Goal: Task Accomplishment & Management: Manage account settings

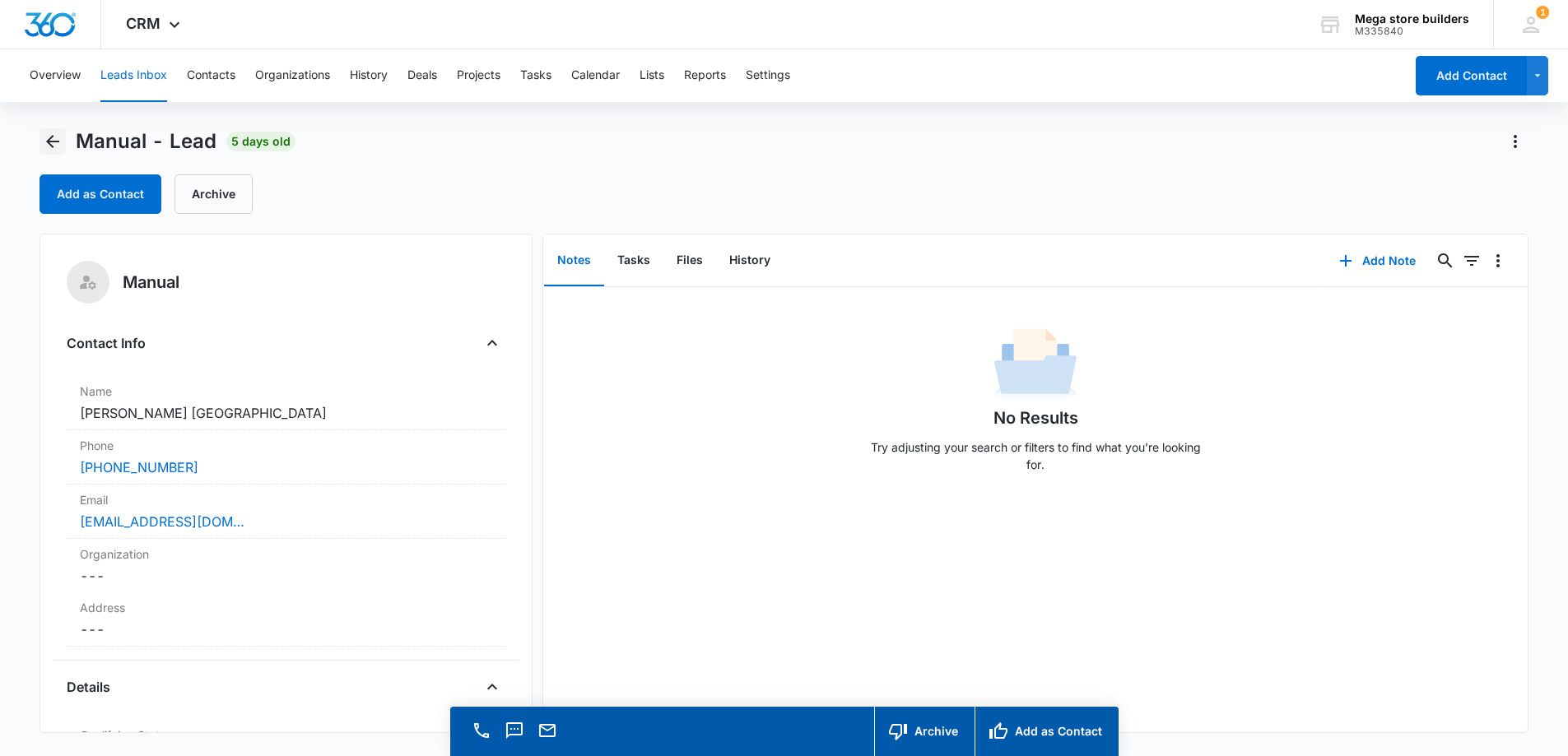
click at [53, 138] on icon "Back" at bounding box center [52, 142] width 19 height 19
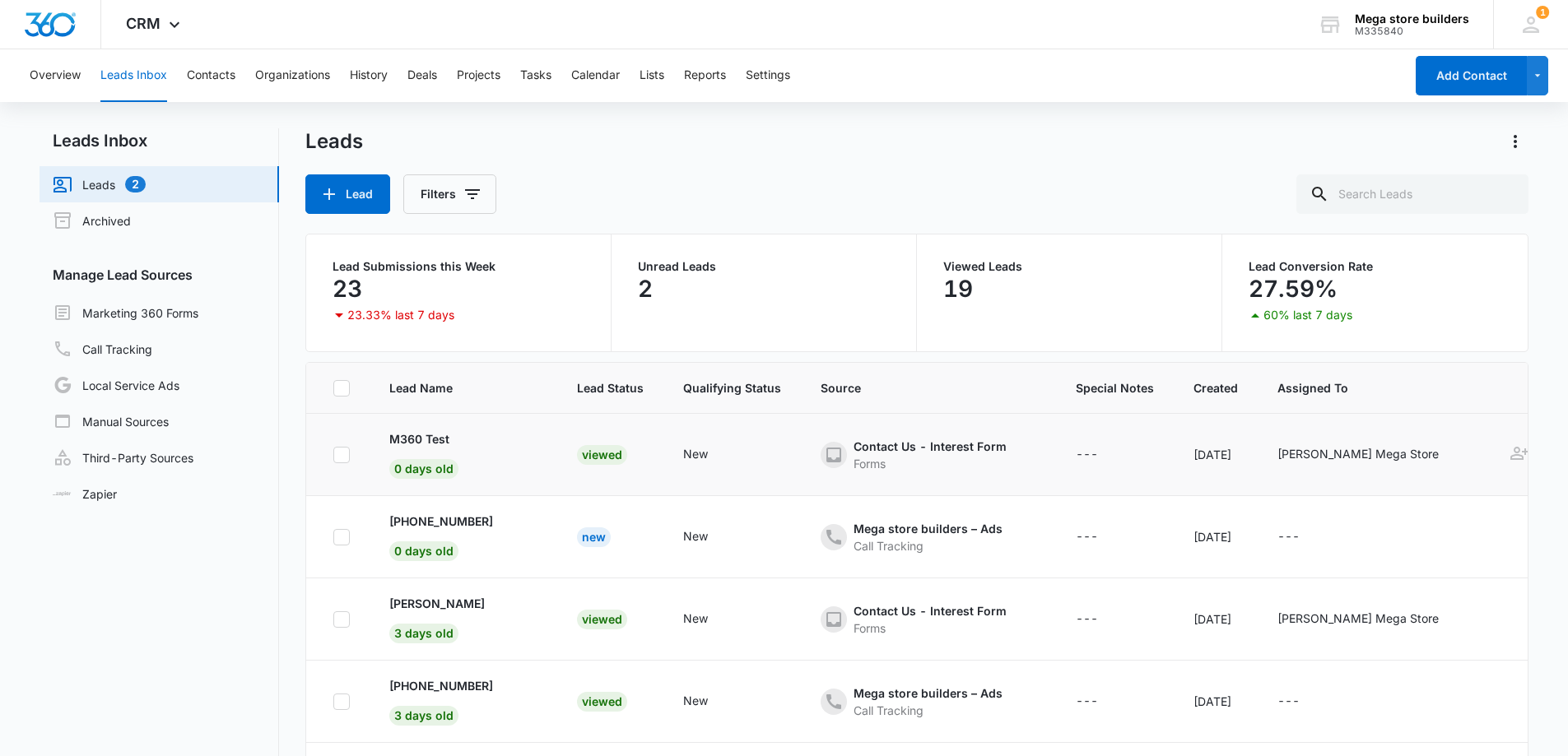
scroll to position [165, 0]
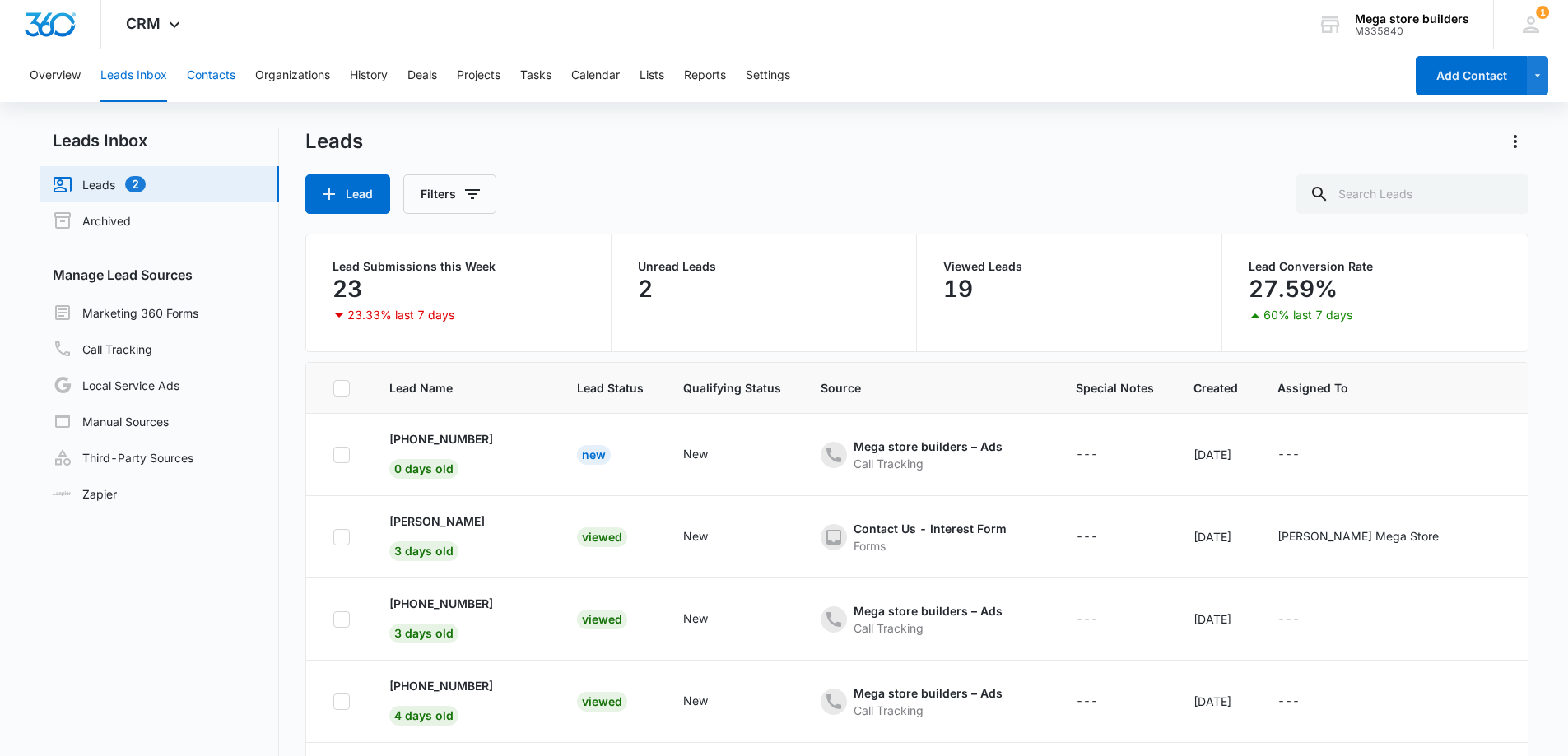
click at [219, 72] on button "Contacts" at bounding box center [211, 75] width 48 height 53
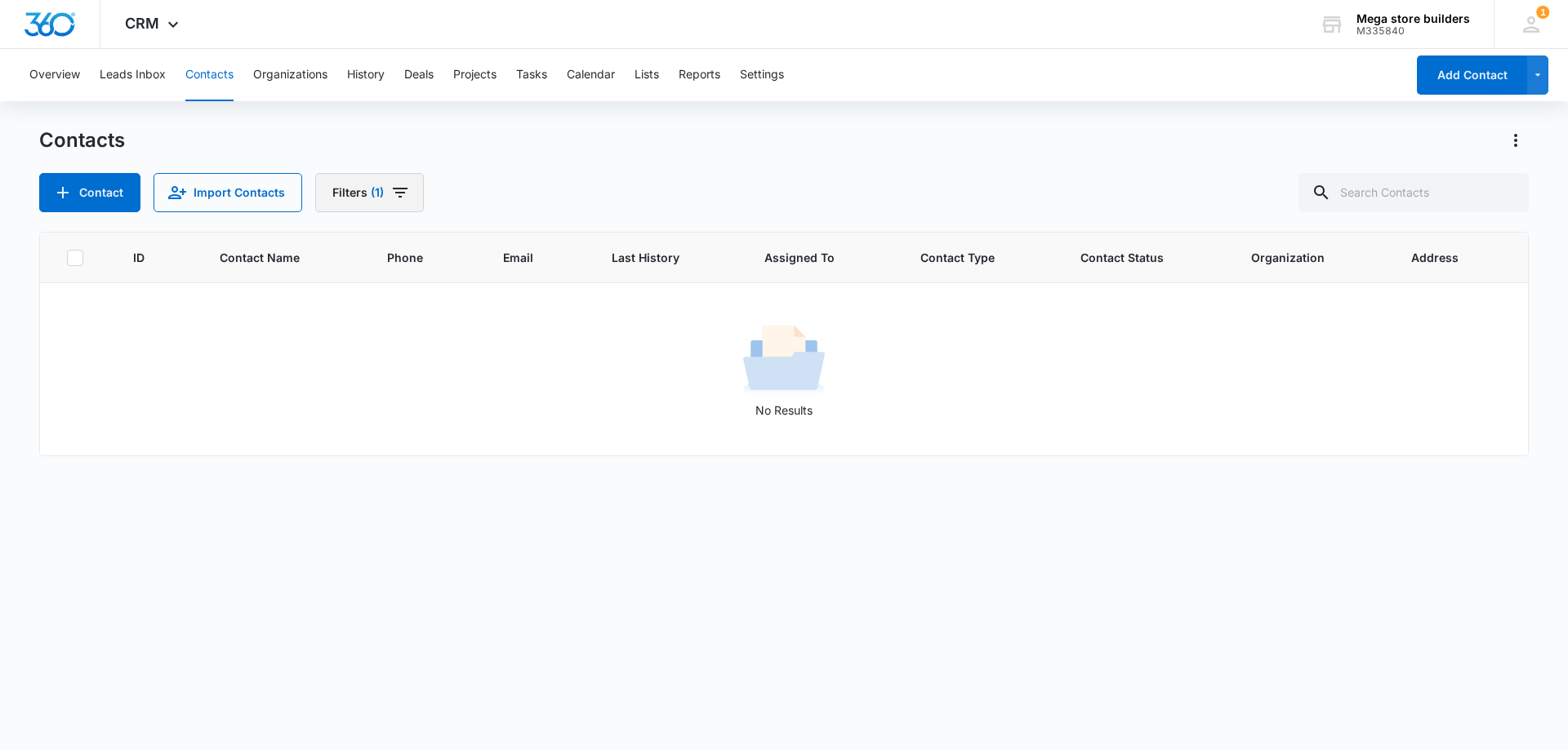
click at [392, 187] on icon "Filters" at bounding box center [400, 192] width 19 height 19
click at [506, 249] on icon "Show Assigned To filters" at bounding box center [508, 252] width 4 height 9
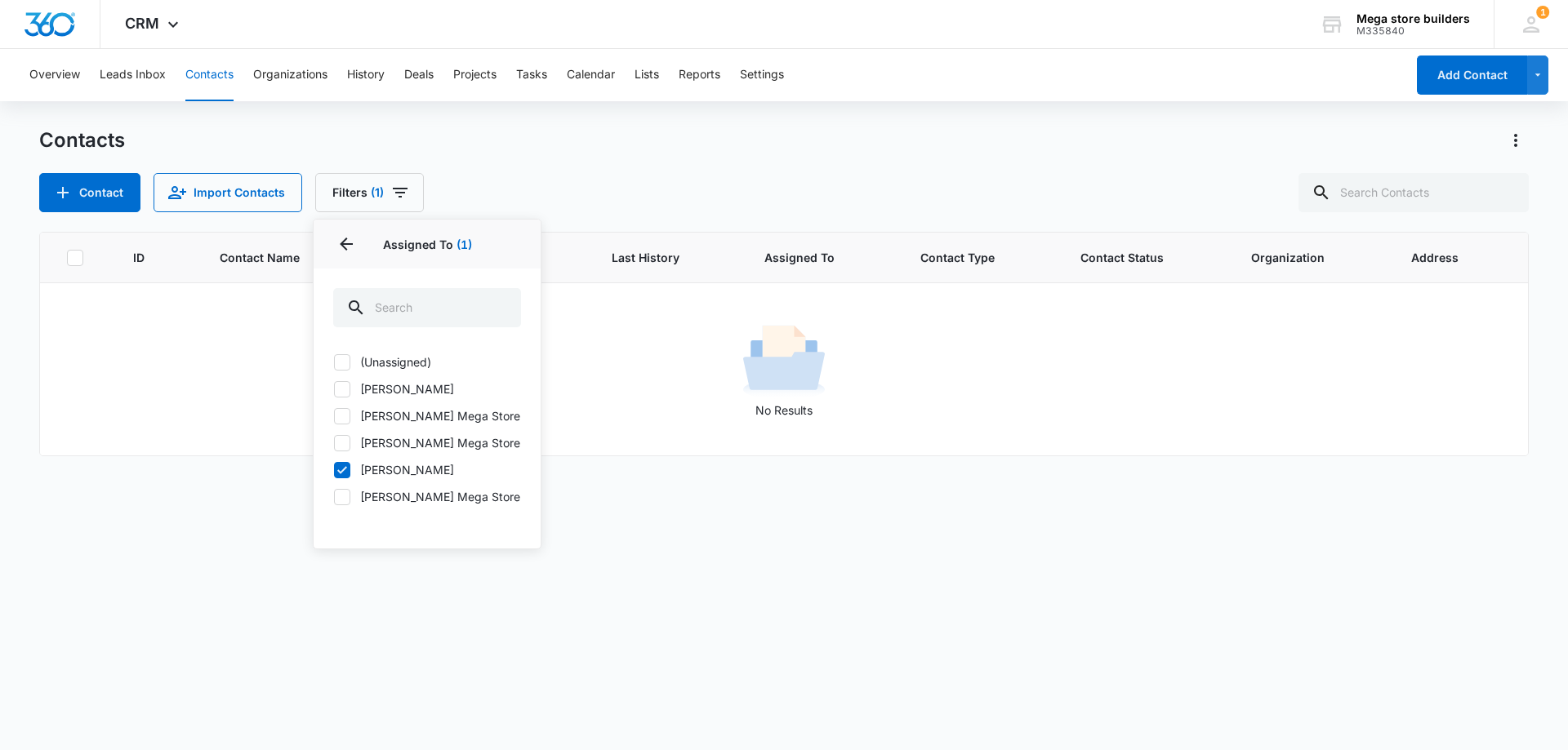
click at [339, 465] on icon at bounding box center [342, 470] width 14 height 14
click at [334, 470] on input "[PERSON_NAME]" at bounding box center [333, 470] width 1 height 1
checkbox input "false"
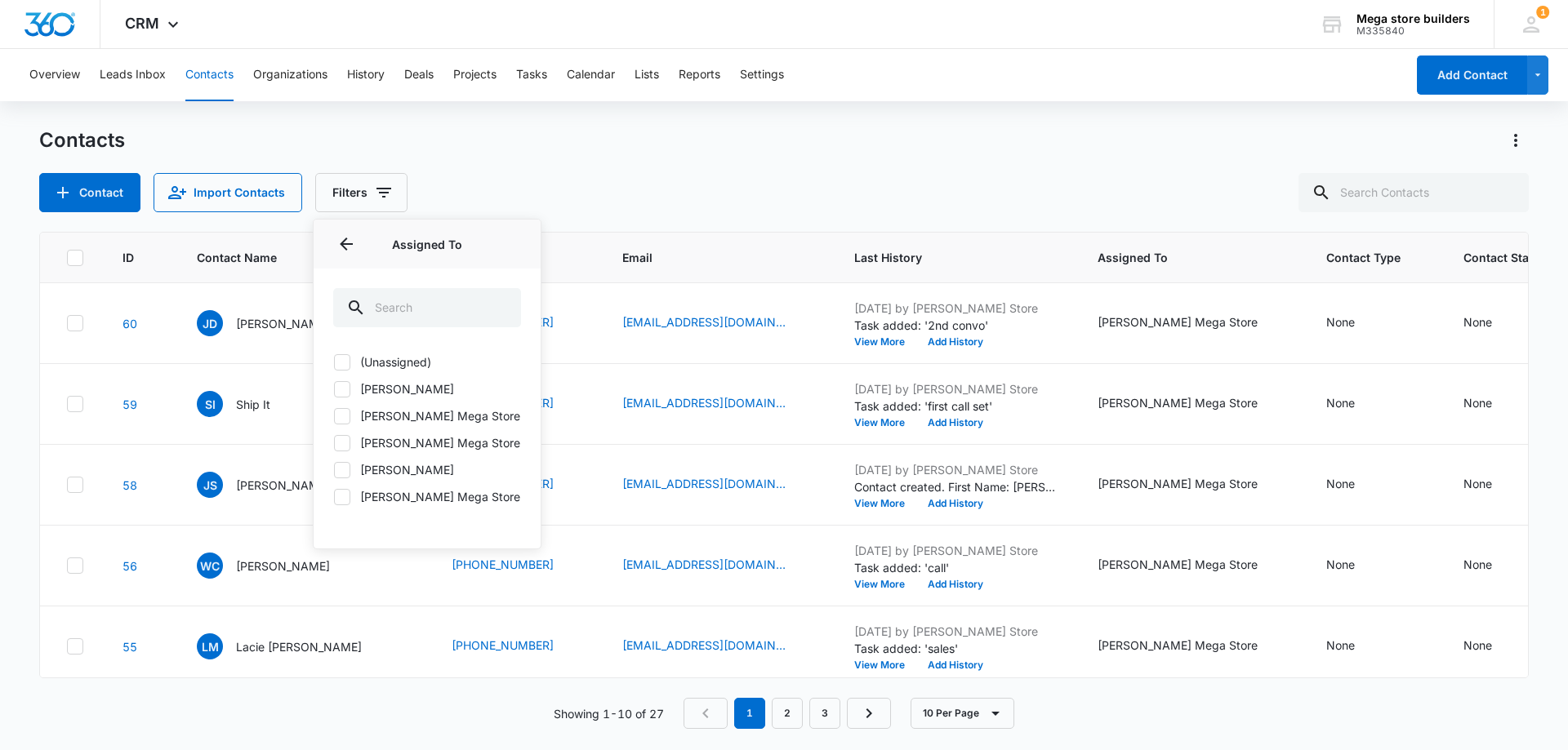
click at [343, 415] on icon at bounding box center [342, 416] width 10 height 8
click at [334, 415] on input "[PERSON_NAME] Mega Store" at bounding box center [333, 415] width 1 height 1
checkbox input "true"
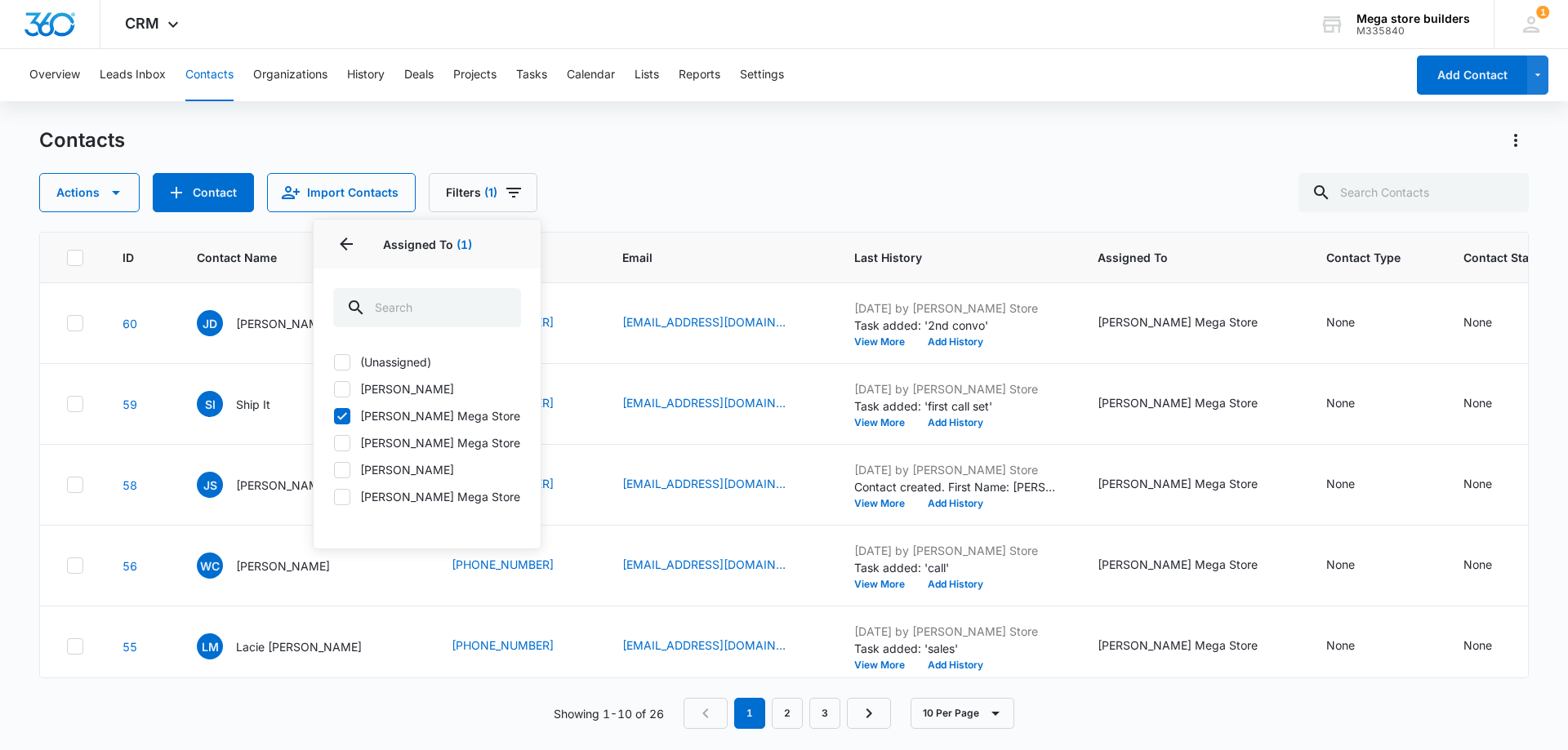
click at [719, 150] on div "Contacts" at bounding box center [784, 140] width 1490 height 26
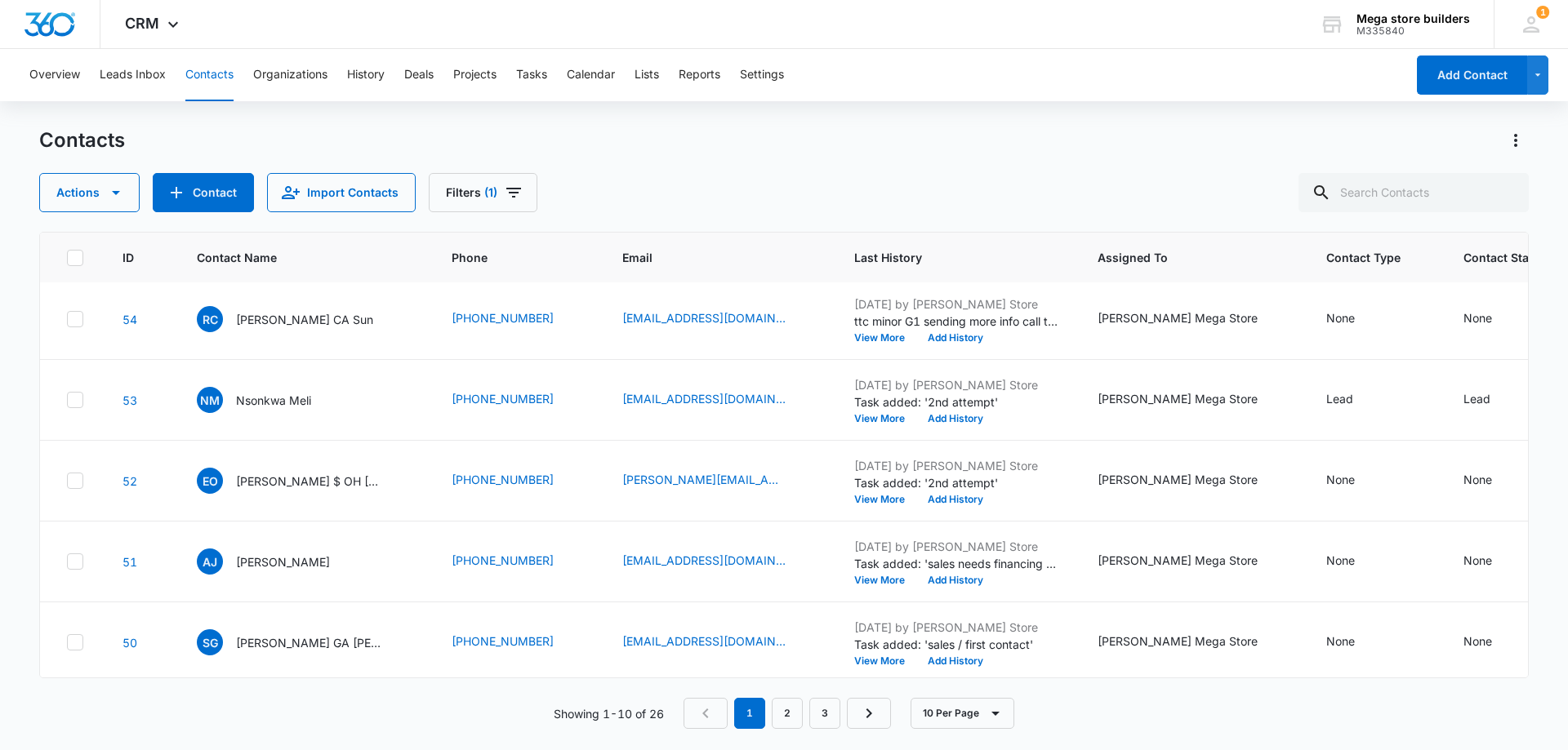
scroll to position [426, 0]
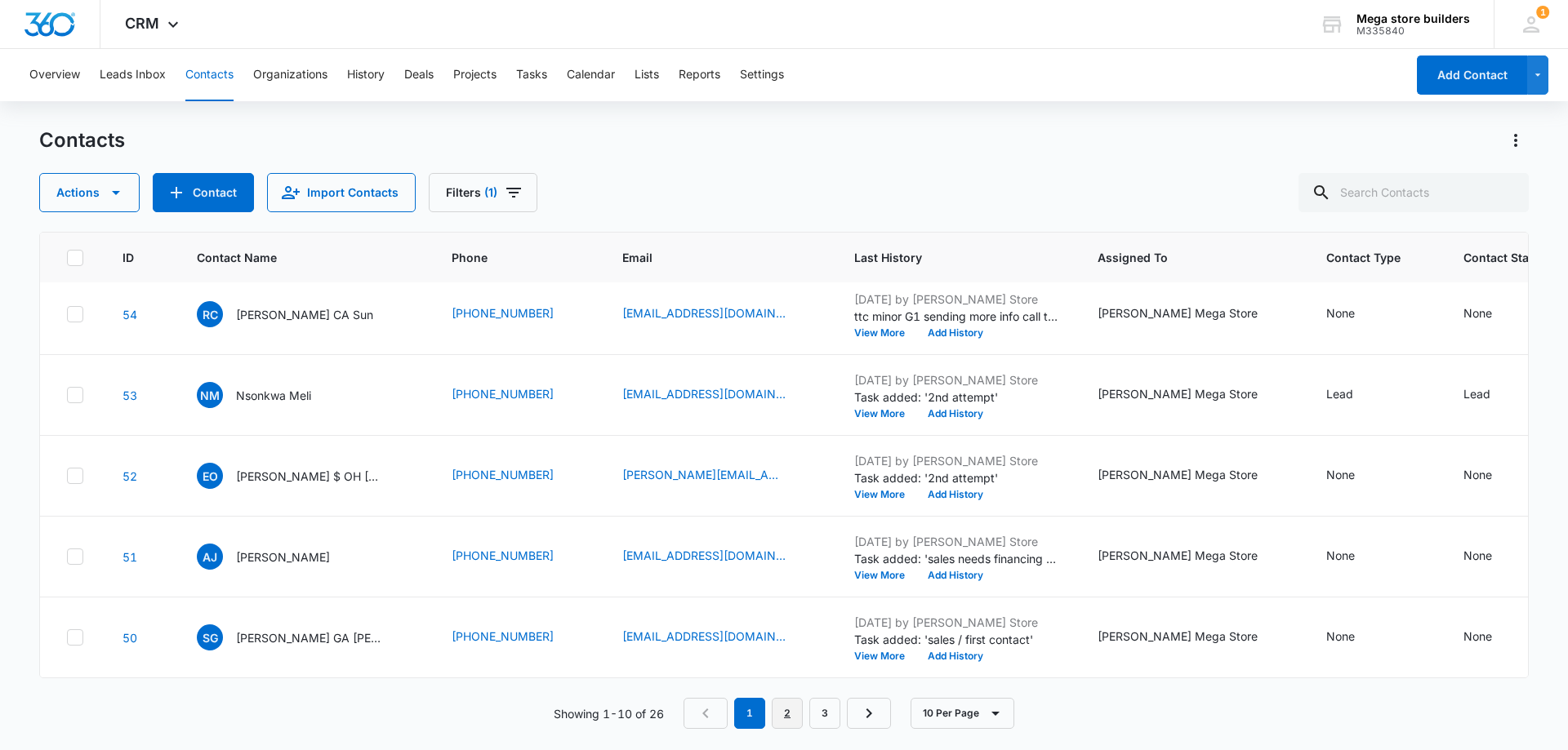
click at [786, 717] on link "2" at bounding box center [787, 714] width 31 height 31
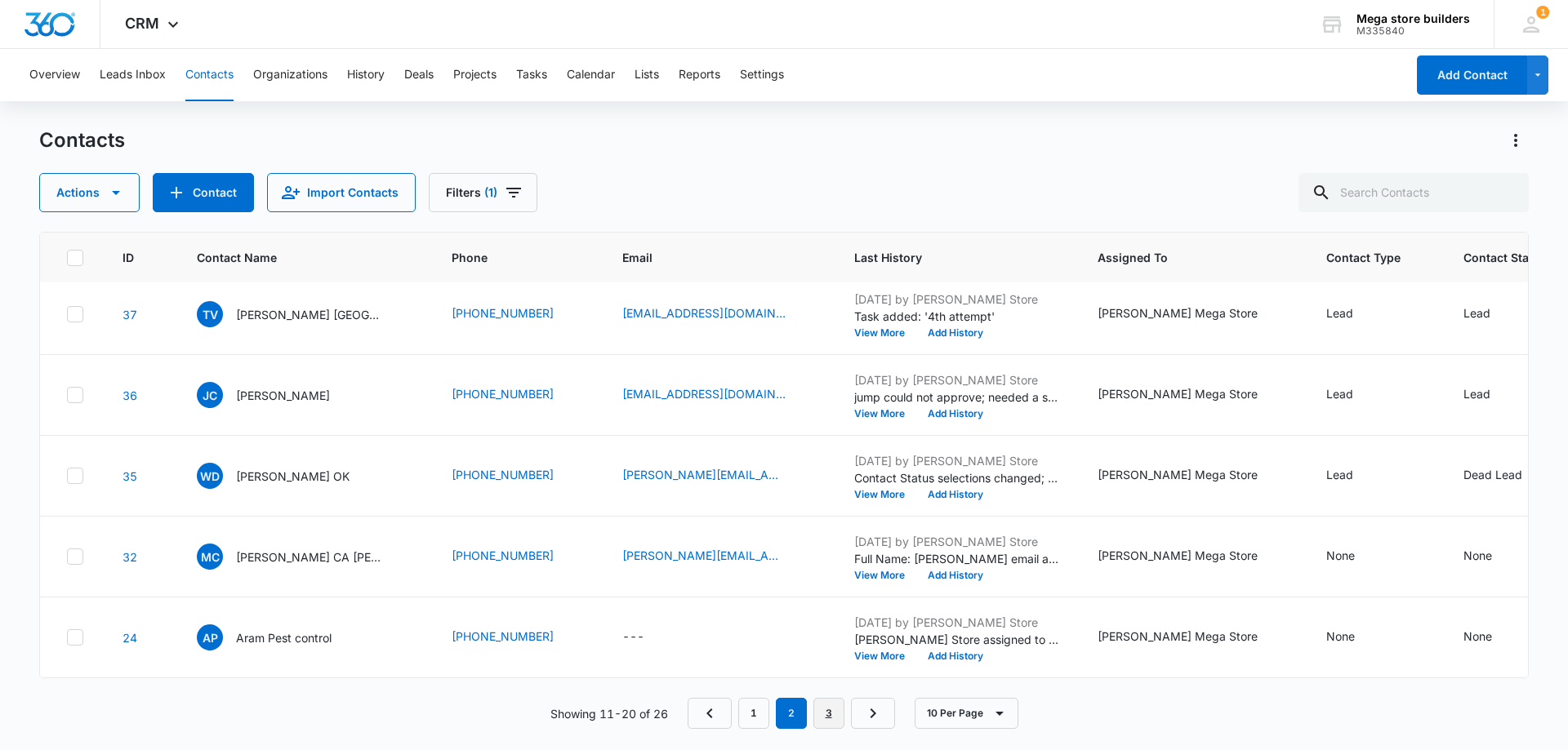
click at [836, 717] on link "3" at bounding box center [829, 714] width 31 height 31
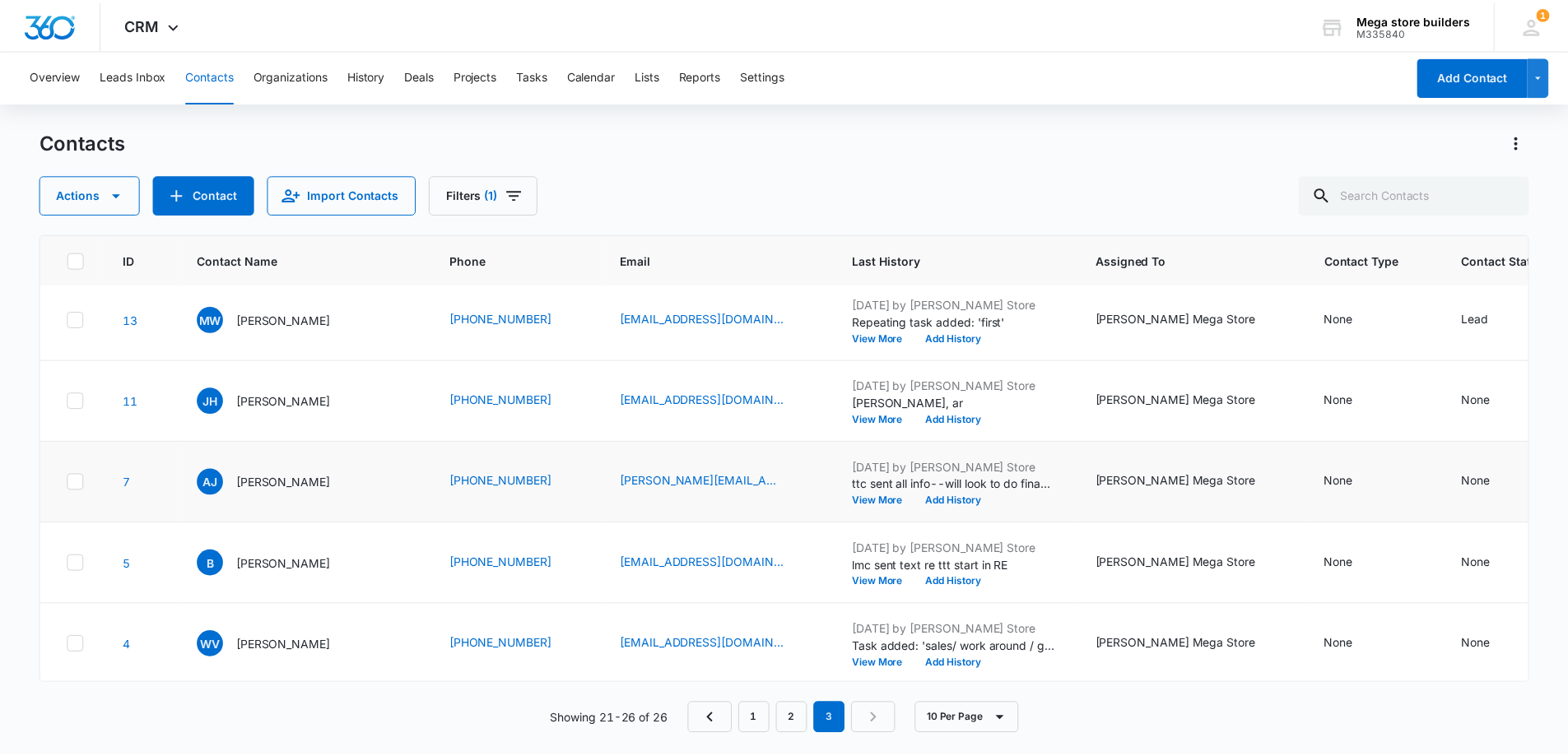
scroll to position [0, 0]
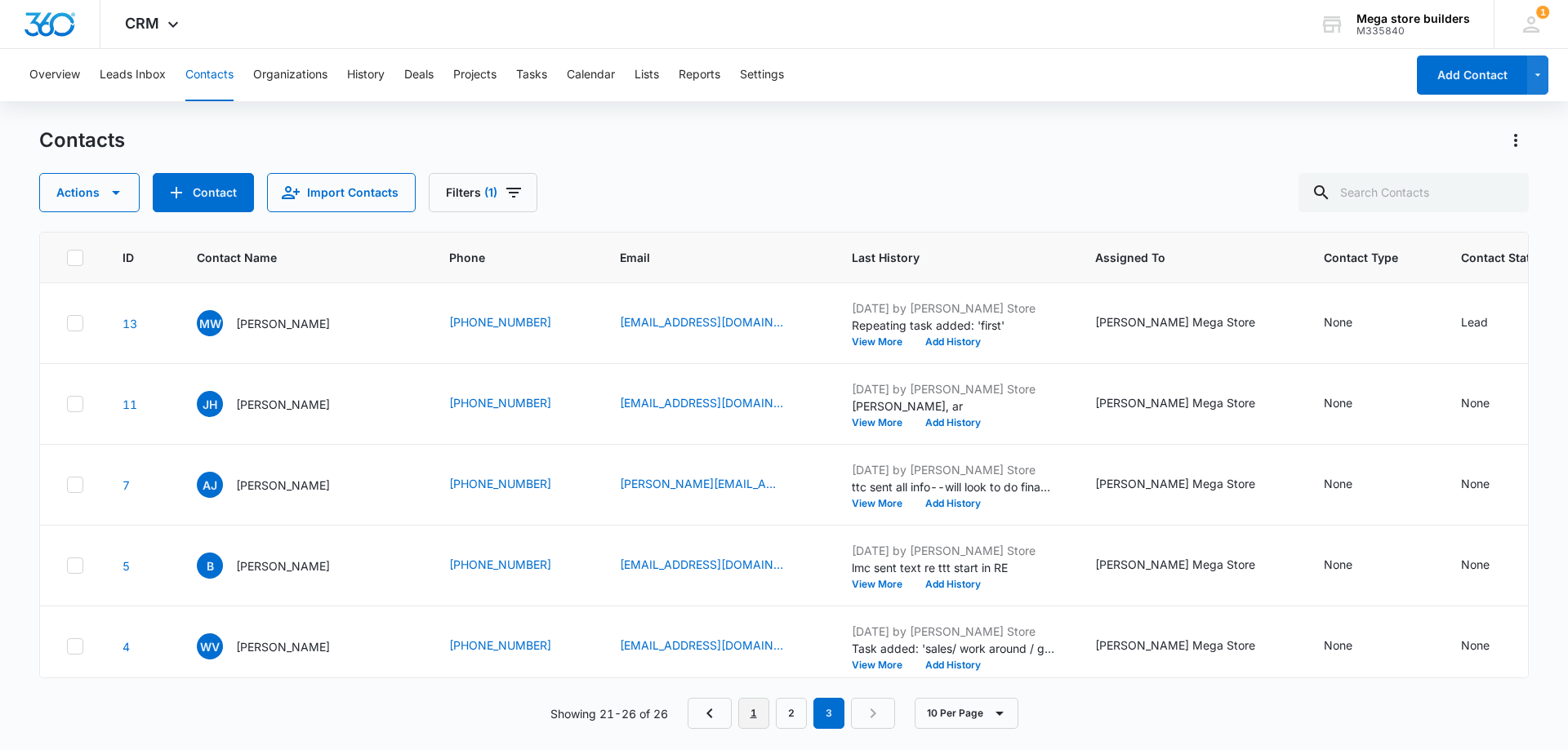
click at [755, 710] on link "1" at bounding box center [753, 714] width 31 height 31
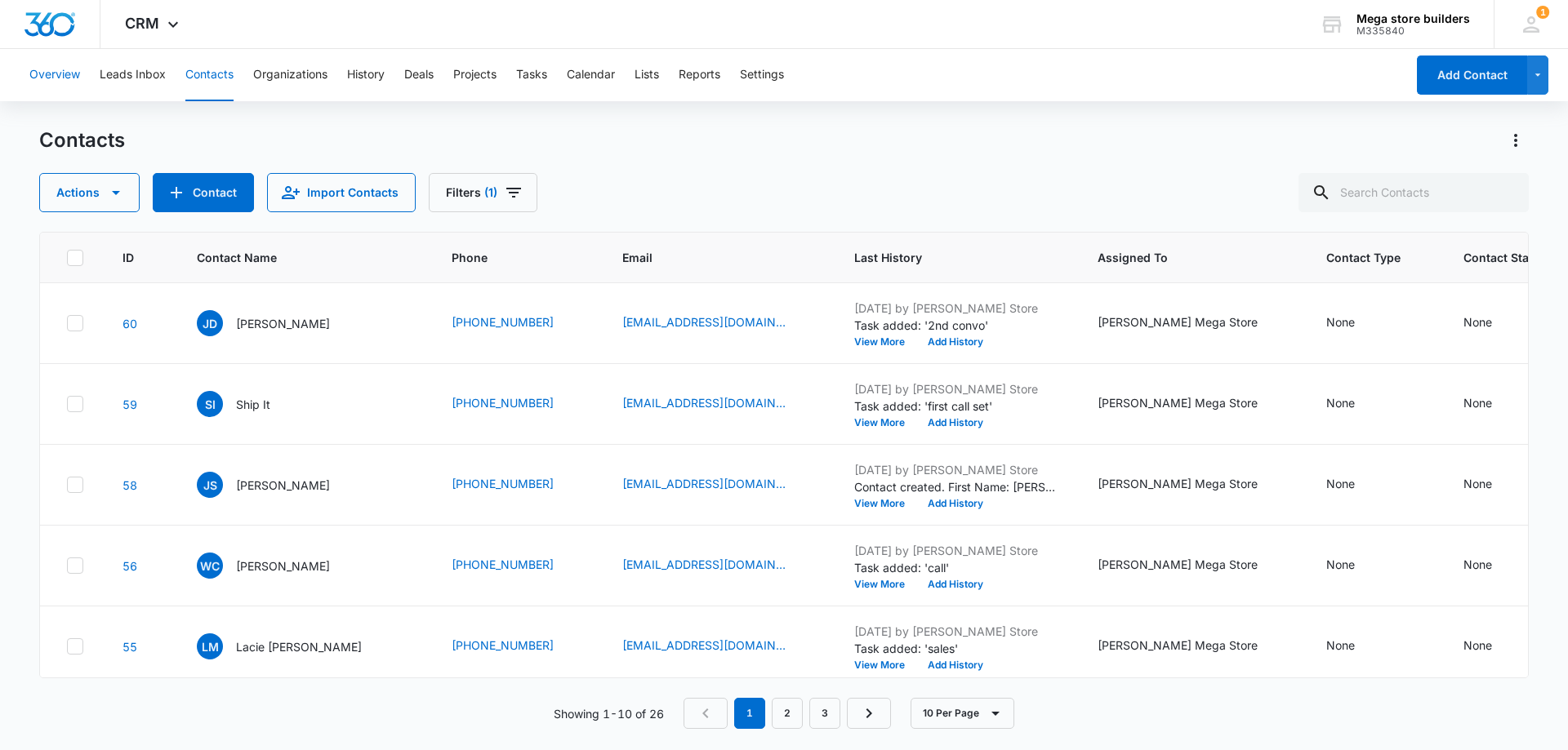
click at [56, 72] on button "Overview" at bounding box center [55, 75] width 51 height 53
